Goal: Information Seeking & Learning: Learn about a topic

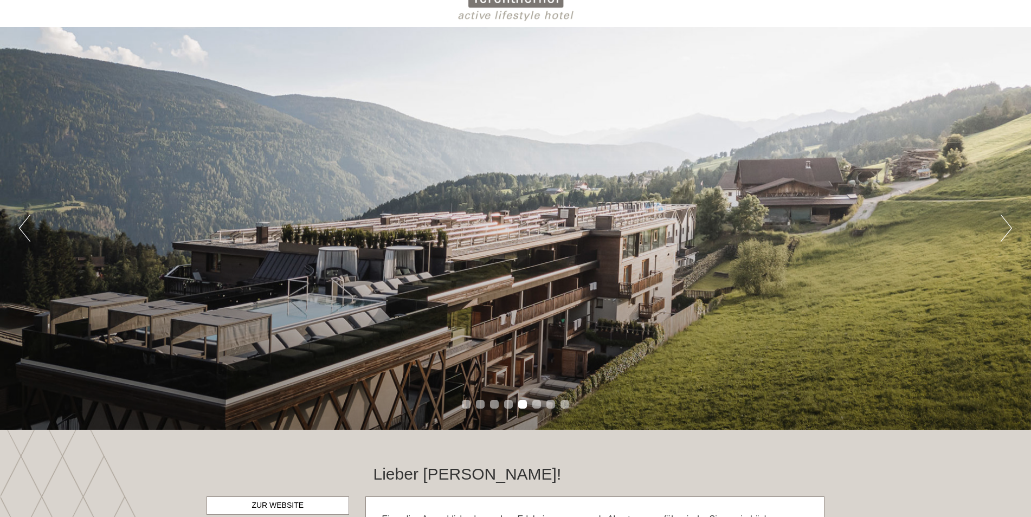
scroll to position [108, 0]
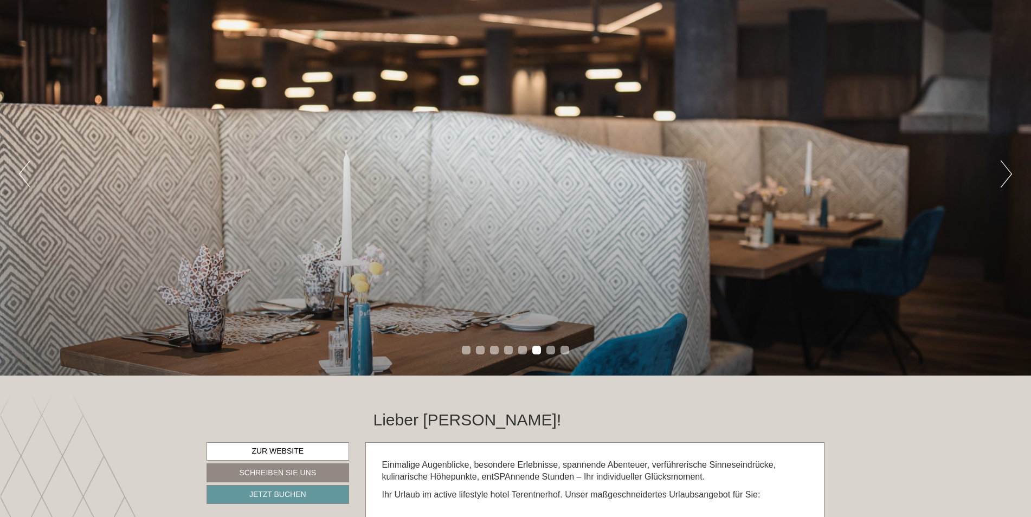
click at [1004, 171] on button "Next" at bounding box center [1006, 173] width 11 height 27
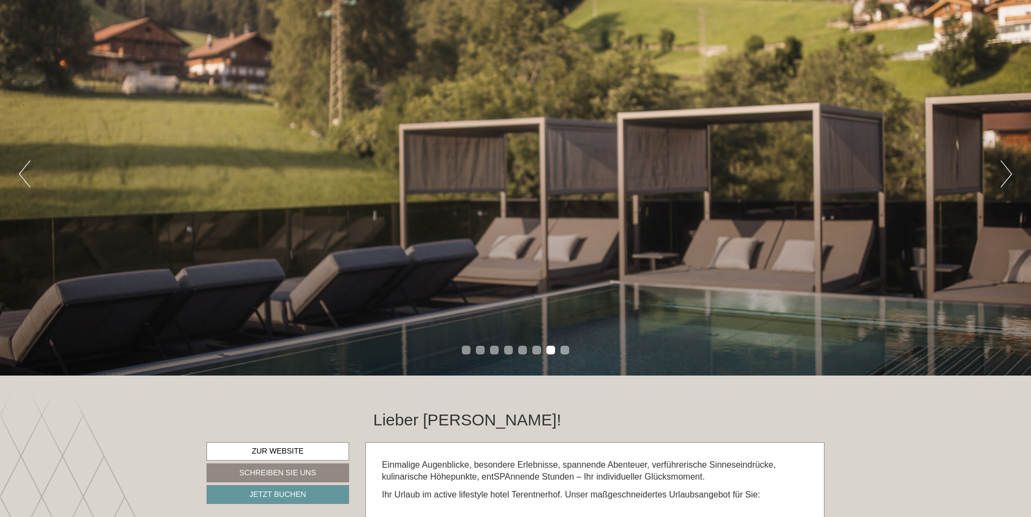
click at [1004, 171] on button "Next" at bounding box center [1006, 173] width 11 height 27
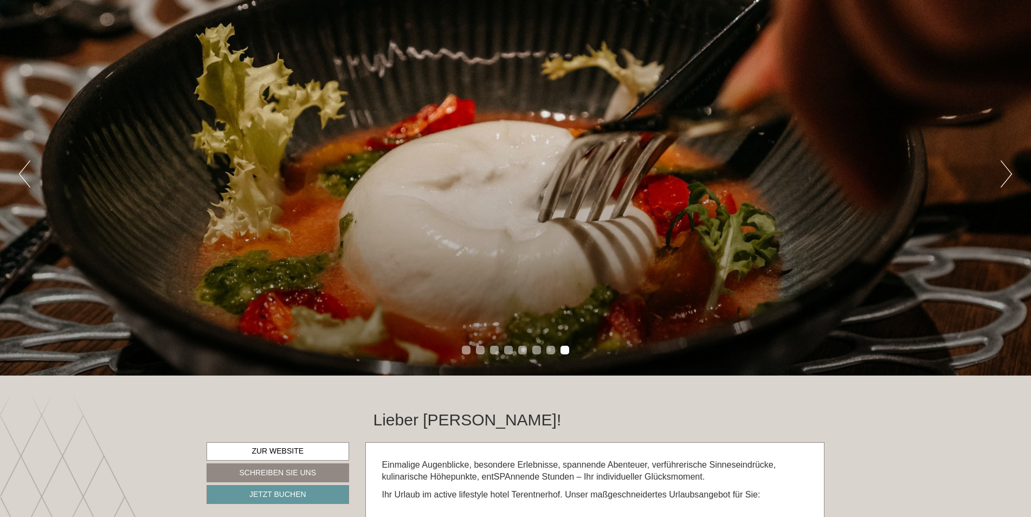
click at [1004, 171] on button "Next" at bounding box center [1006, 173] width 11 height 27
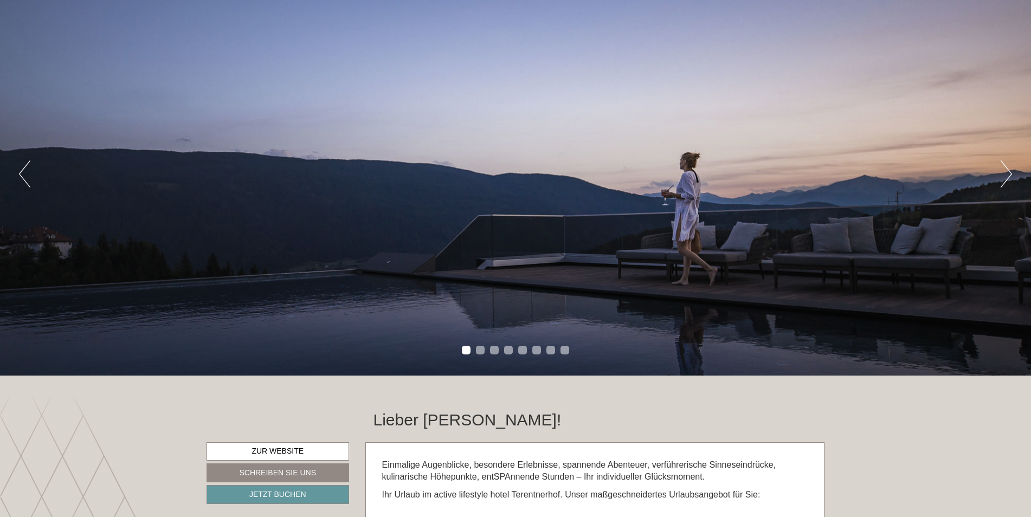
click at [1004, 171] on button "Next" at bounding box center [1006, 173] width 11 height 27
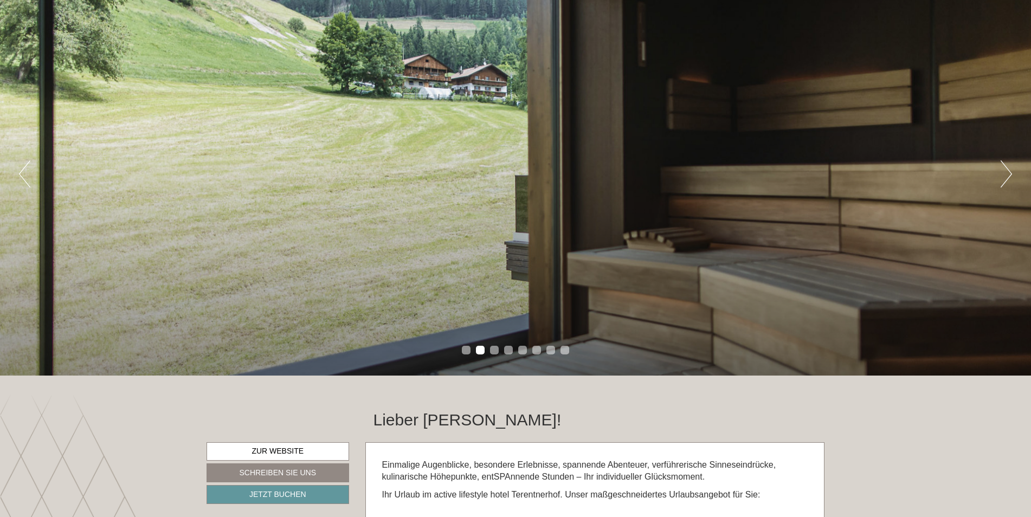
click at [1004, 171] on button "Next" at bounding box center [1006, 173] width 11 height 27
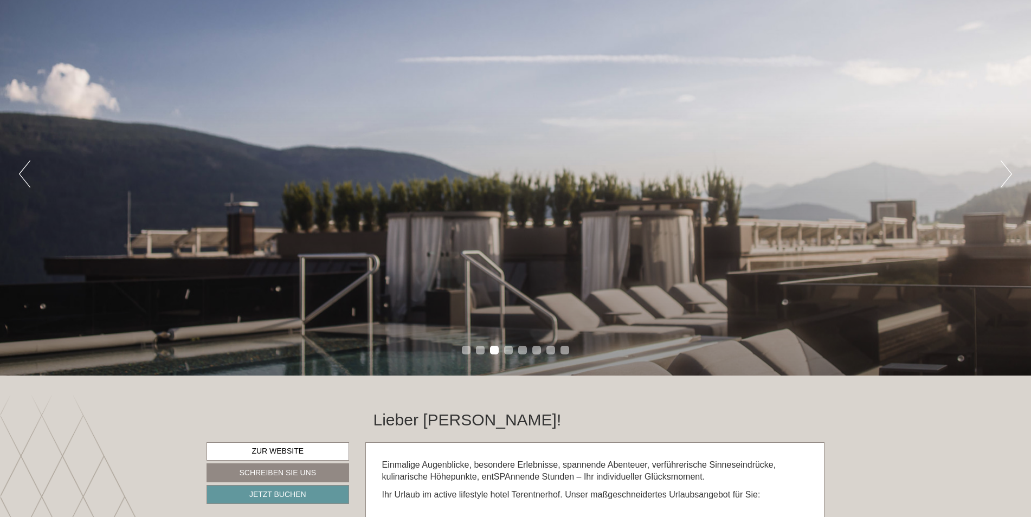
click at [1004, 171] on button "Next" at bounding box center [1006, 173] width 11 height 27
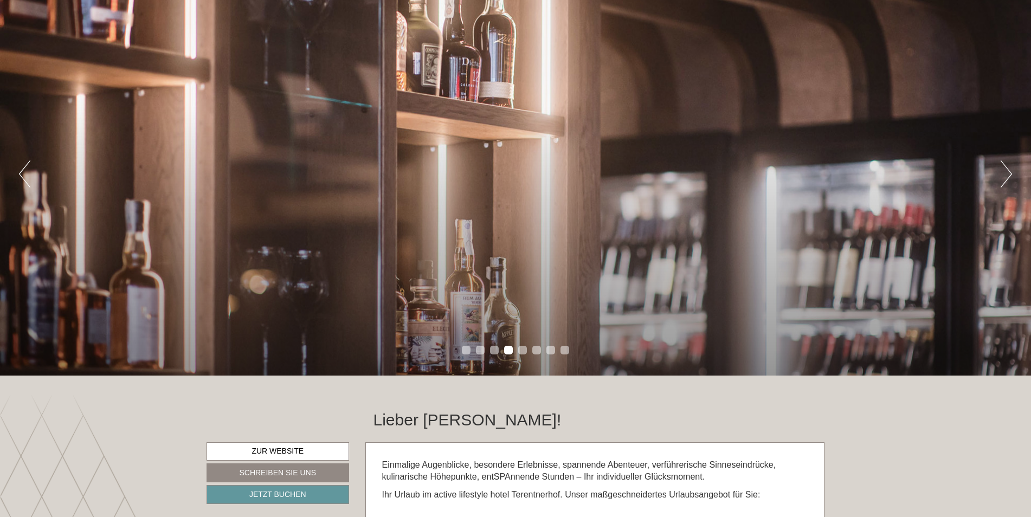
click at [1004, 171] on button "Next" at bounding box center [1006, 173] width 11 height 27
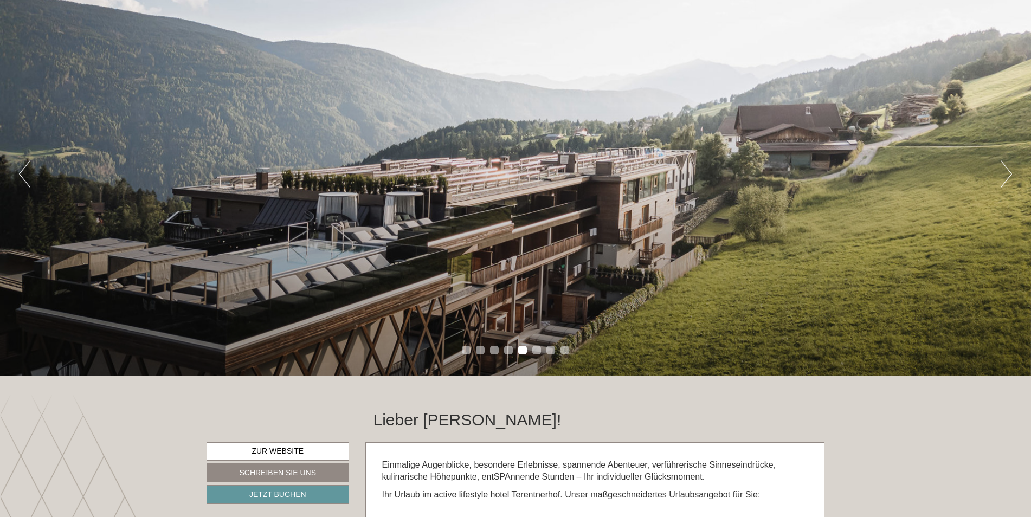
click at [1004, 171] on button "Next" at bounding box center [1006, 173] width 11 height 27
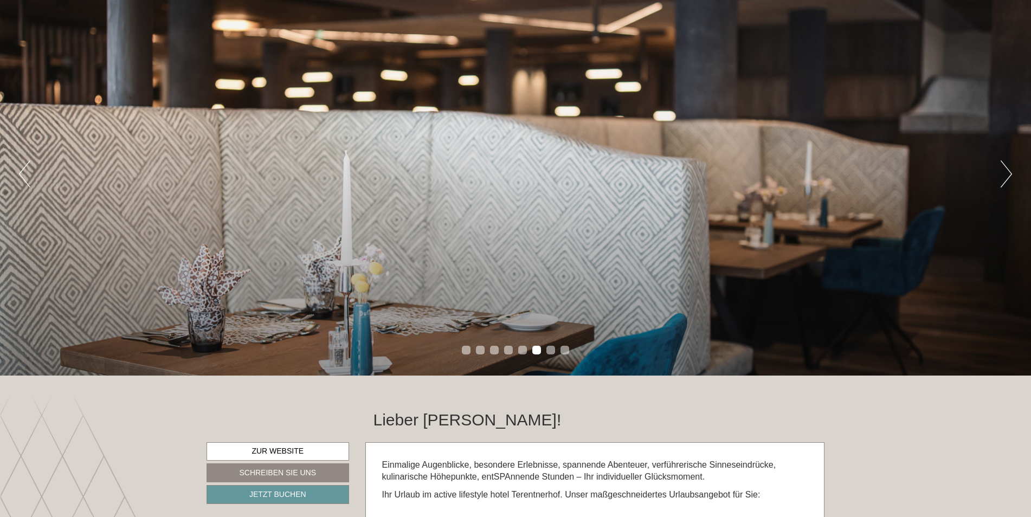
click at [1004, 171] on button "Next" at bounding box center [1006, 173] width 11 height 27
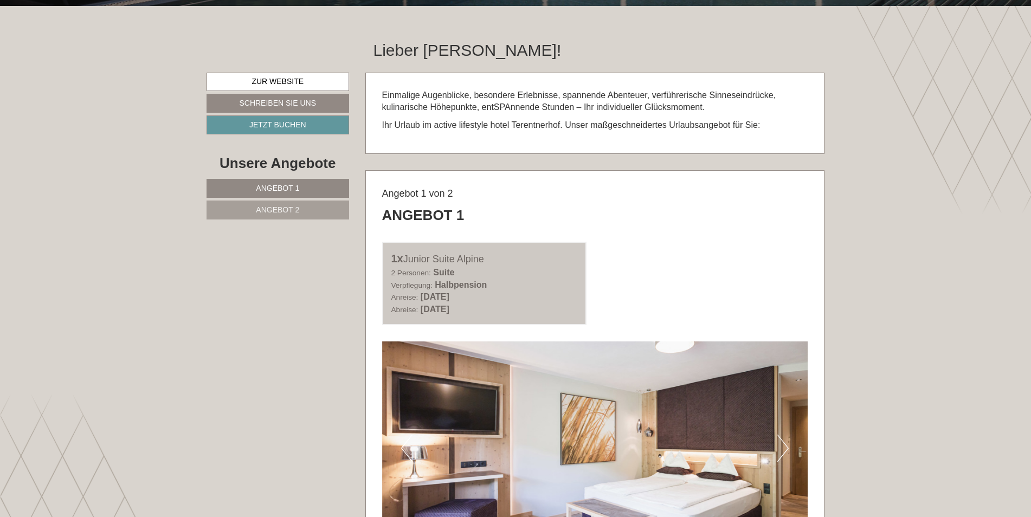
scroll to position [542, 0]
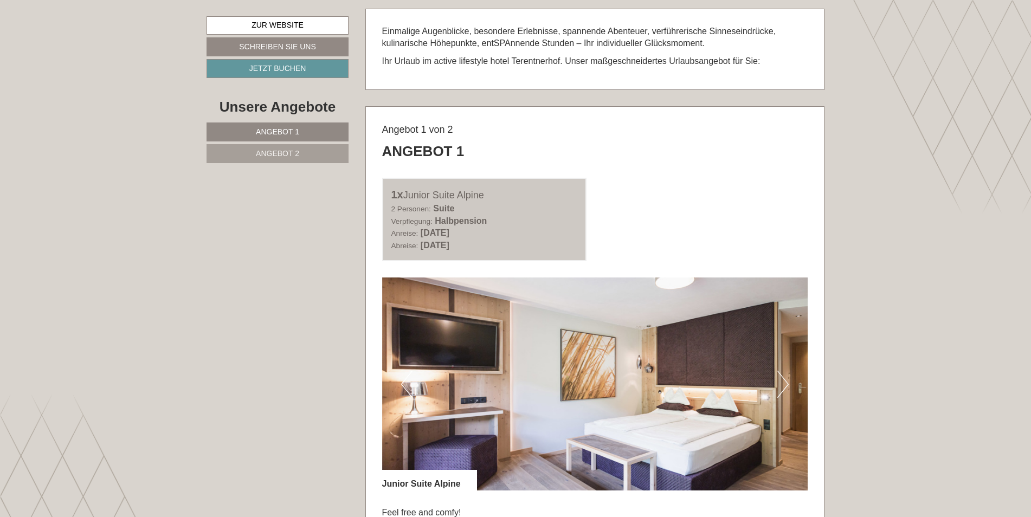
click at [273, 154] on span "Angebot 2" at bounding box center [277, 153] width 43 height 9
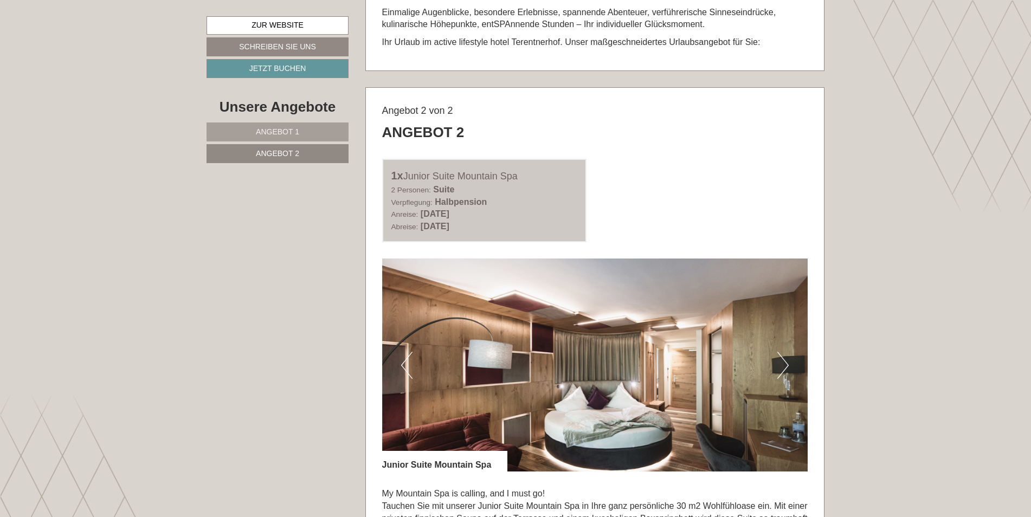
scroll to position [594, 0]
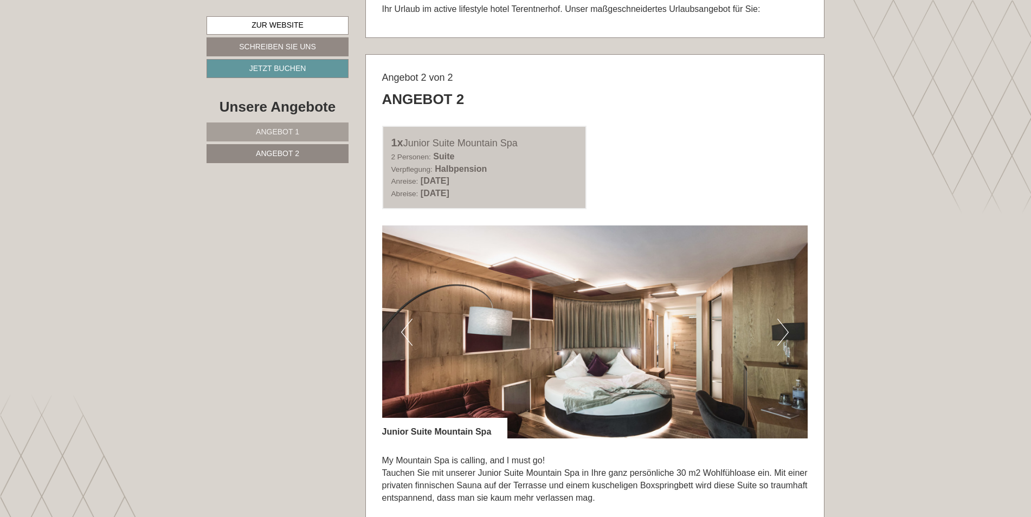
click at [314, 128] on link "Angebot 1" at bounding box center [277, 131] width 142 height 19
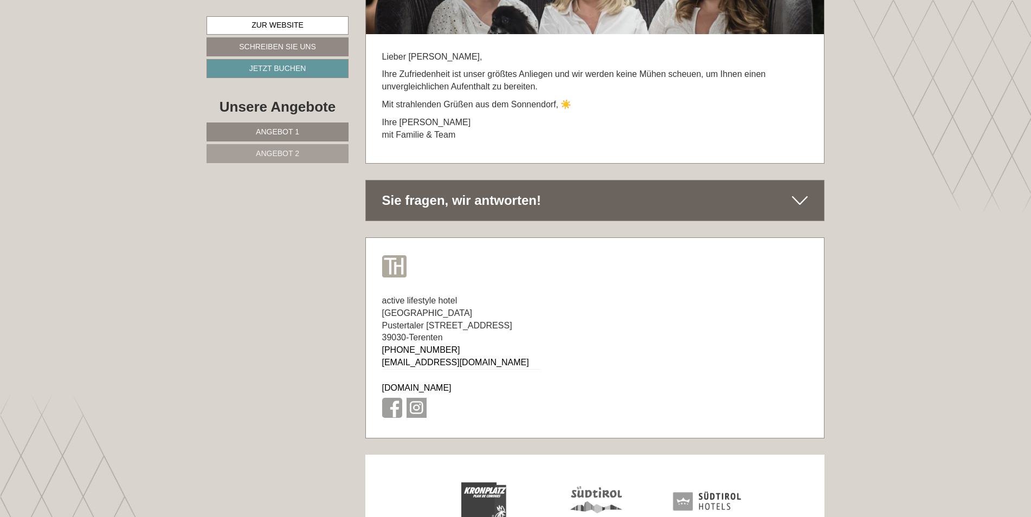
scroll to position [5082, 0]
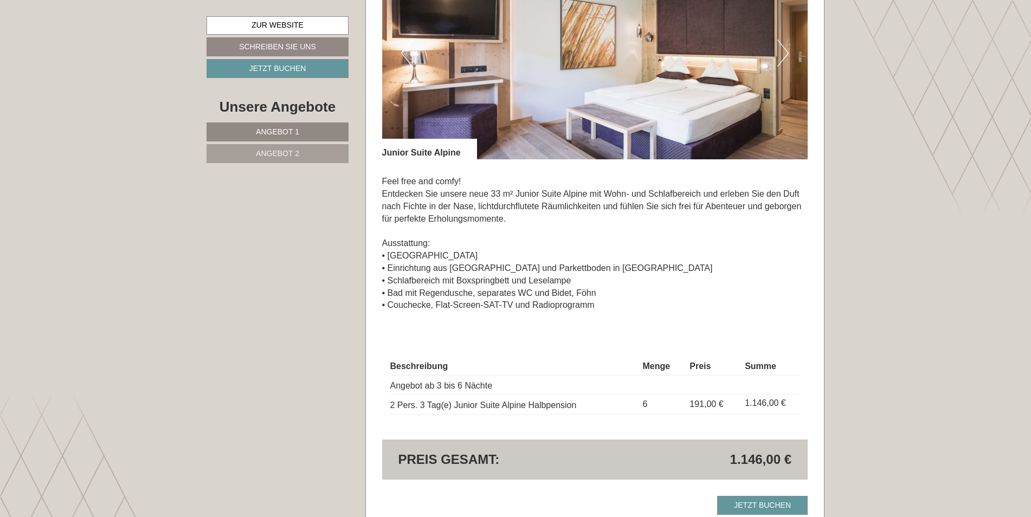
scroll to position [867, 0]
